Goal: Task Accomplishment & Management: Use online tool/utility

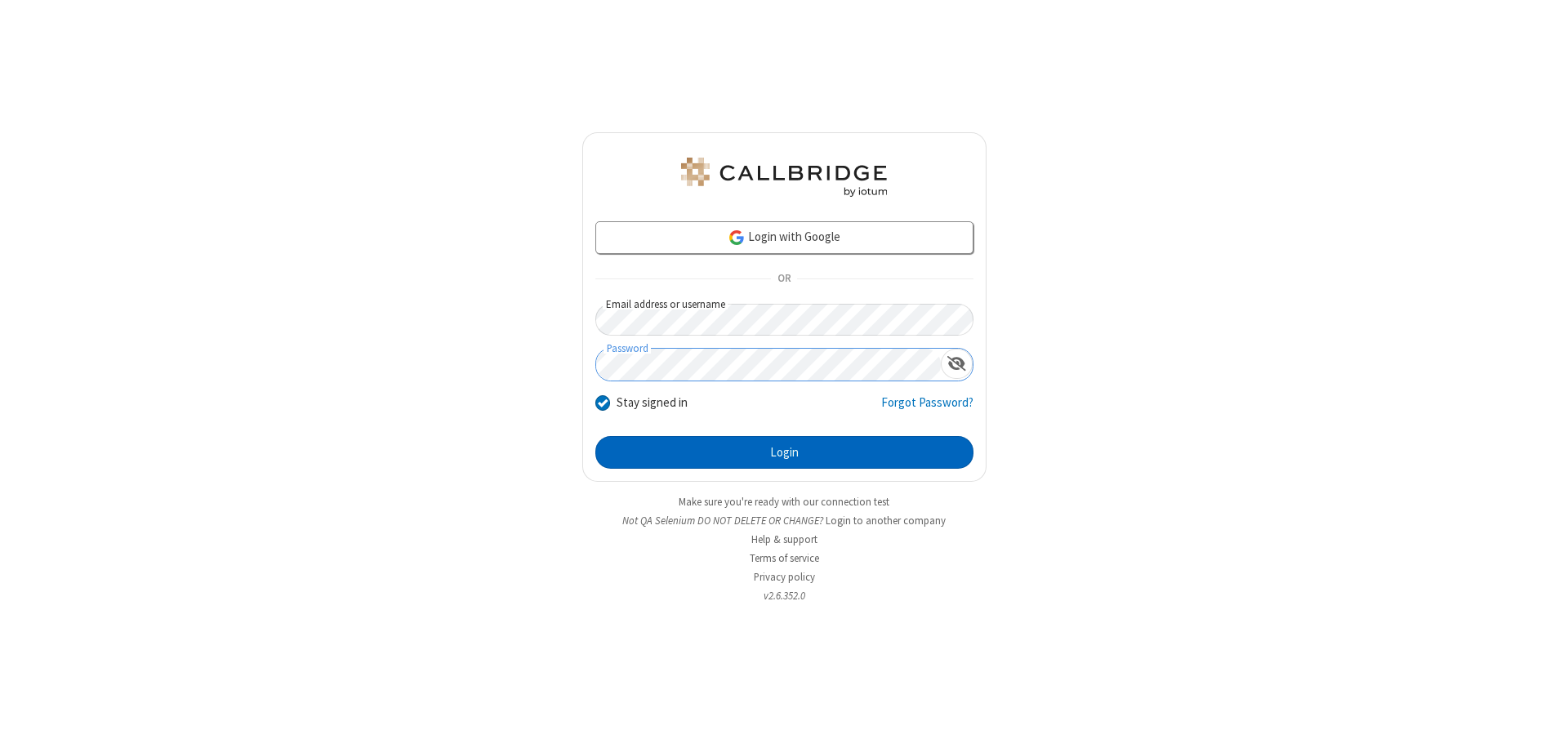
click at [784, 453] on button "Login" at bounding box center [784, 452] width 378 height 33
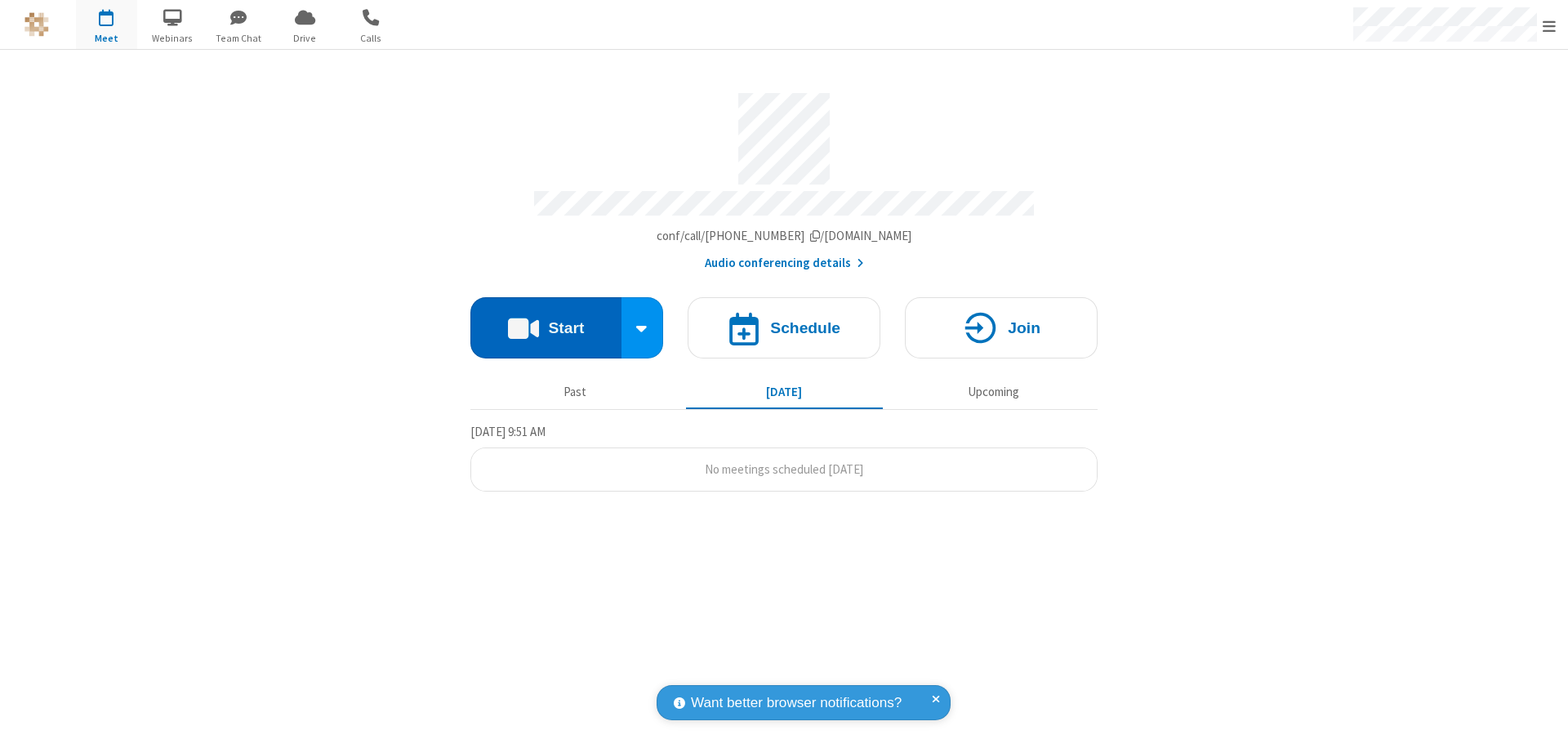
click at [545, 320] on button "Start" at bounding box center [545, 328] width 151 height 62
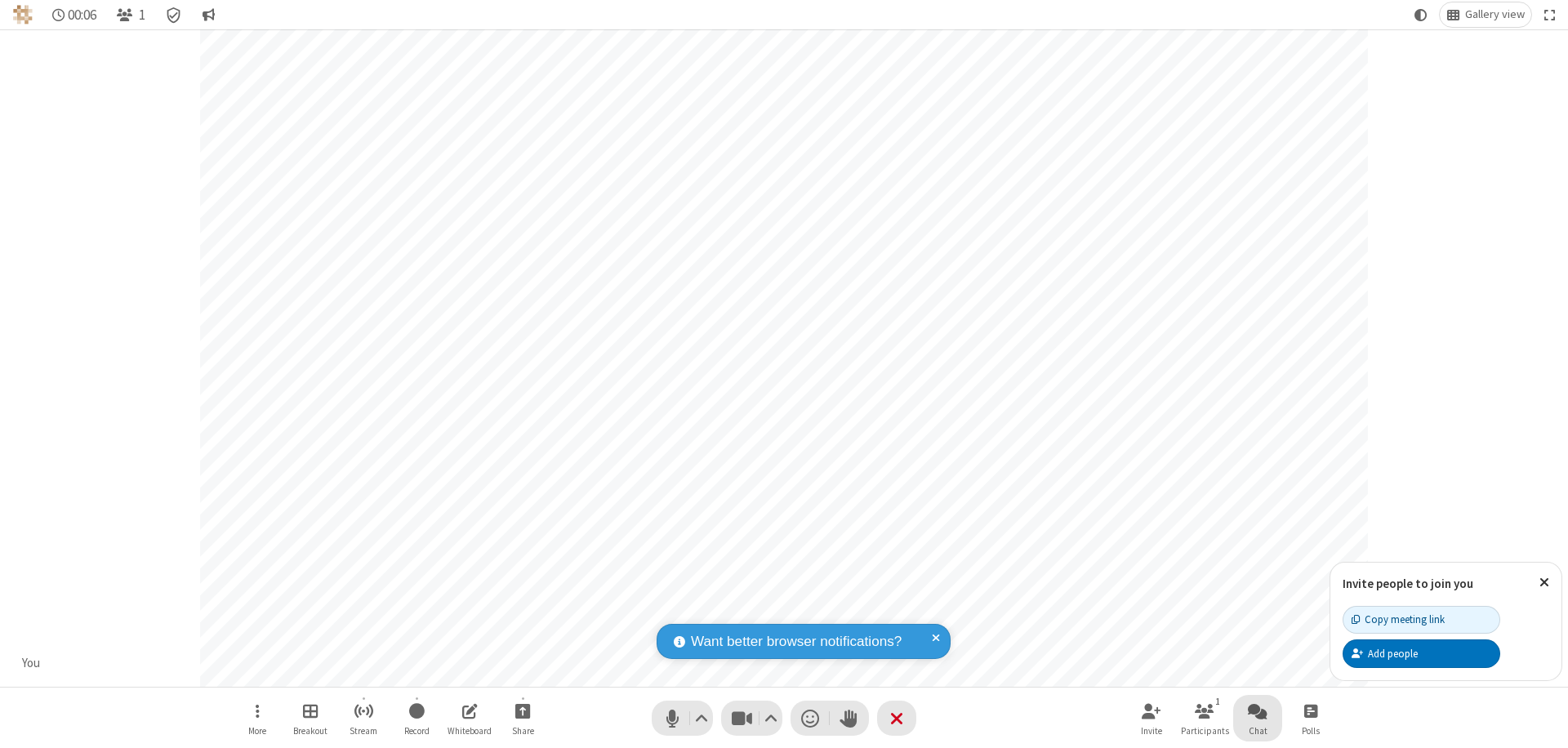
click at [1257, 710] on span "Open chat" at bounding box center [1257, 710] width 19 height 20
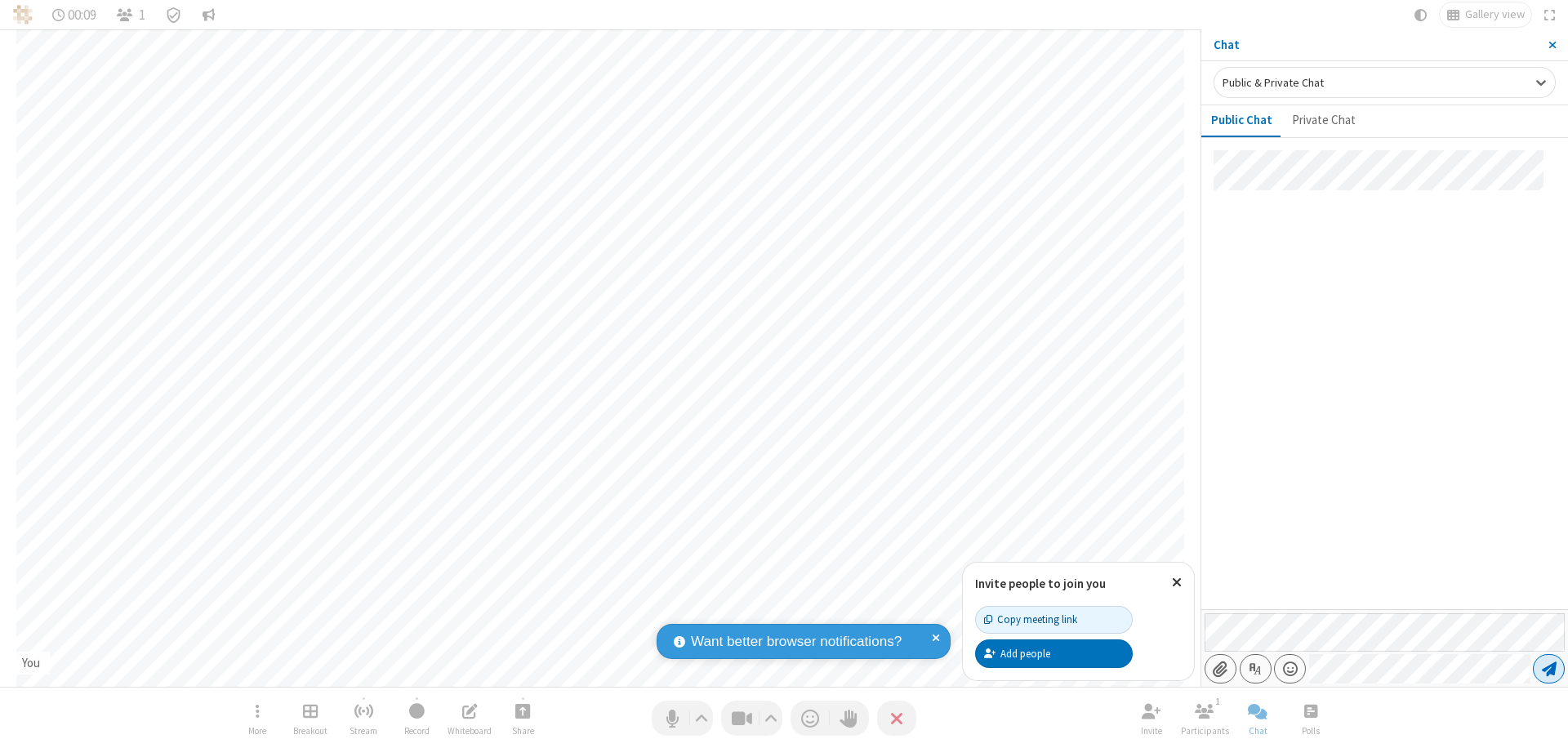
click at [1548, 669] on span "Send message" at bounding box center [1549, 669] width 15 height 17
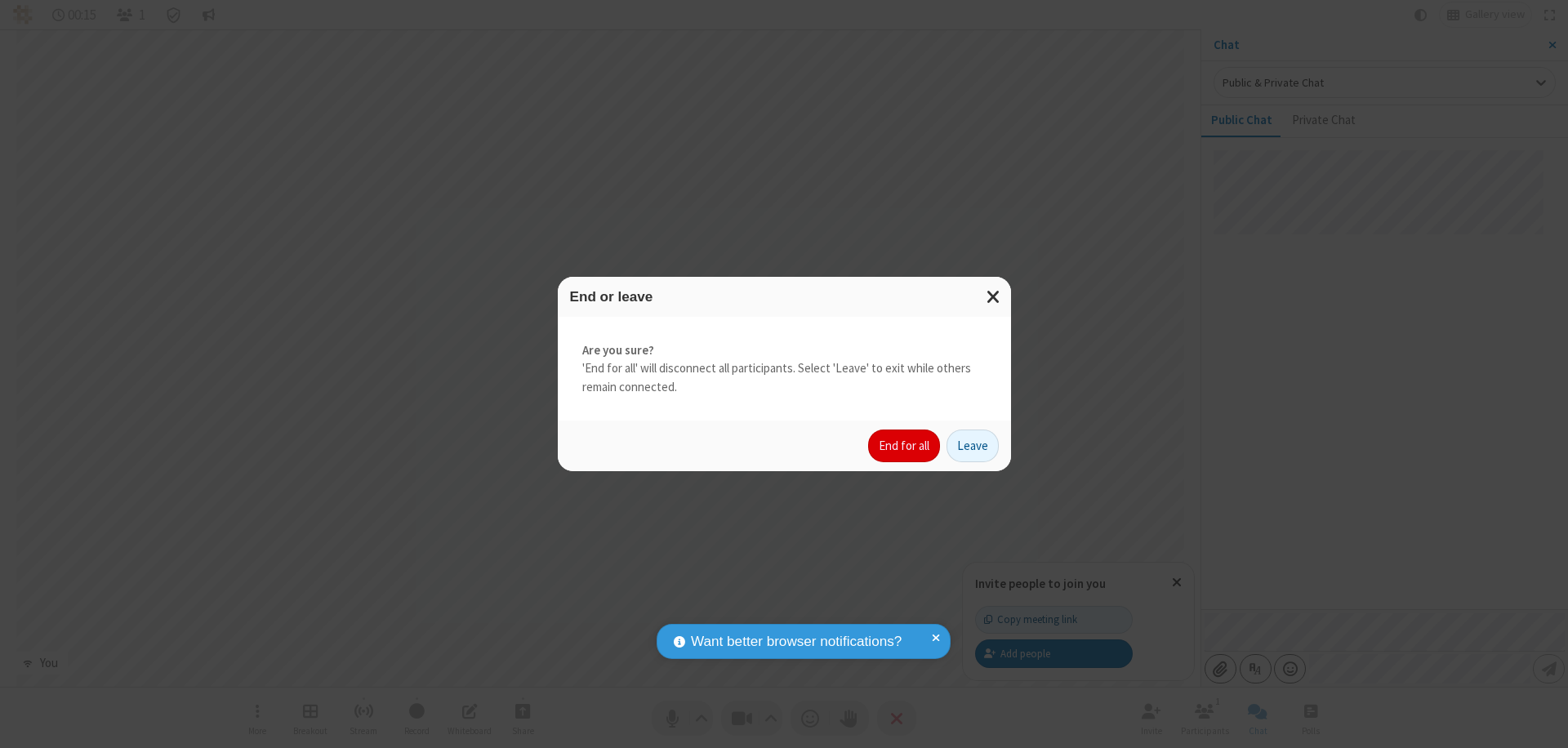
click at [905, 446] on button "End for all" at bounding box center [904, 446] width 72 height 33
